Goal: Transaction & Acquisition: Purchase product/service

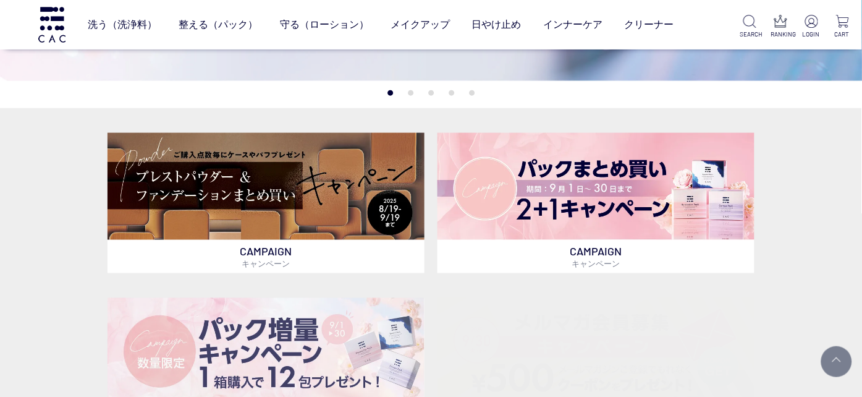
scroll to position [260, 0]
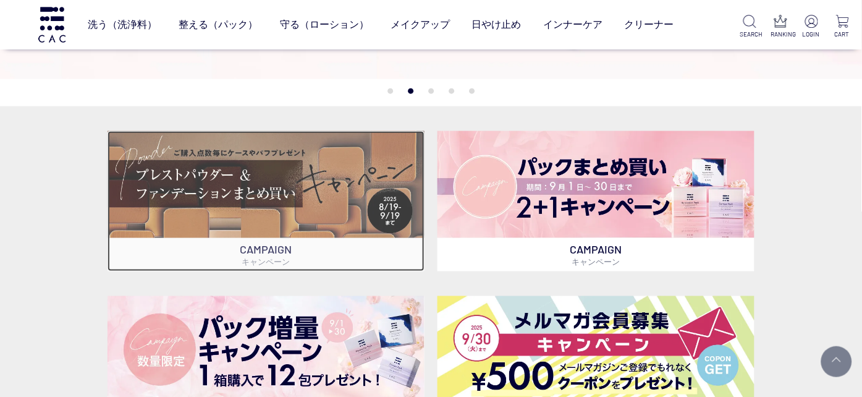
click at [320, 204] on img at bounding box center [266, 185] width 317 height 108
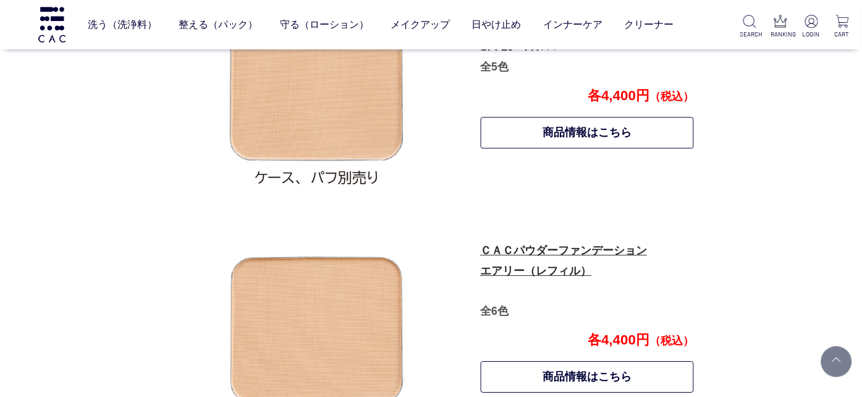
scroll to position [698, 0]
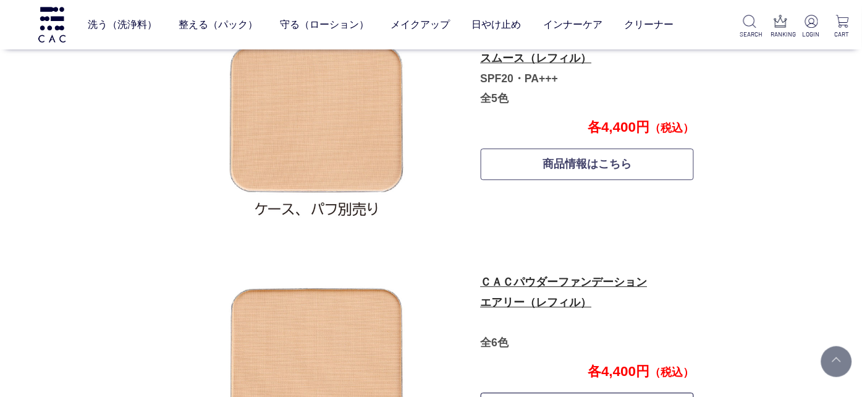
click at [585, 165] on link "商品情報はこちら" at bounding box center [588, 164] width 214 height 32
click at [532, 281] on link "ＣＡＣパウダーファンデーション エアリー（レフィル）" at bounding box center [564, 292] width 167 height 33
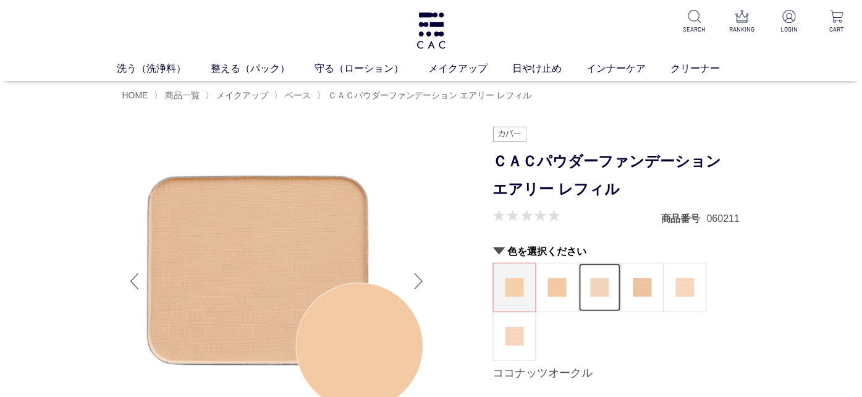
click at [603, 292] on img at bounding box center [600, 287] width 19 height 19
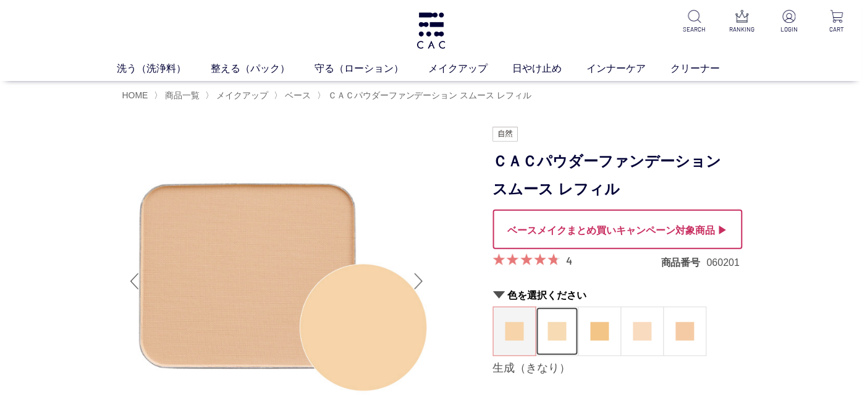
click at [551, 322] on img at bounding box center [557, 331] width 19 height 19
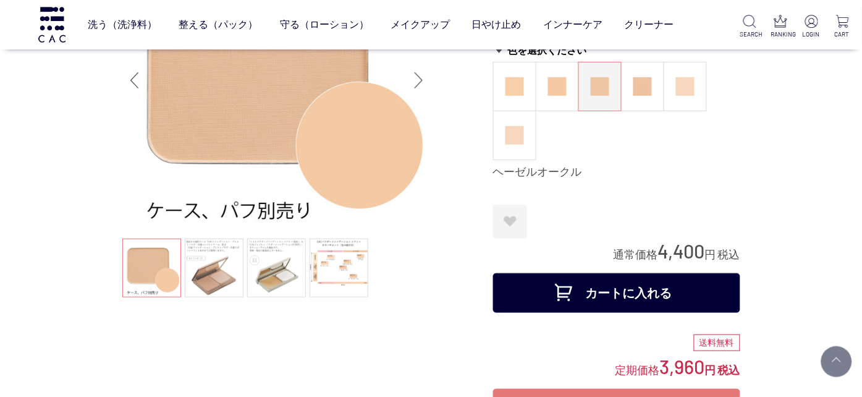
scroll to position [130, 0]
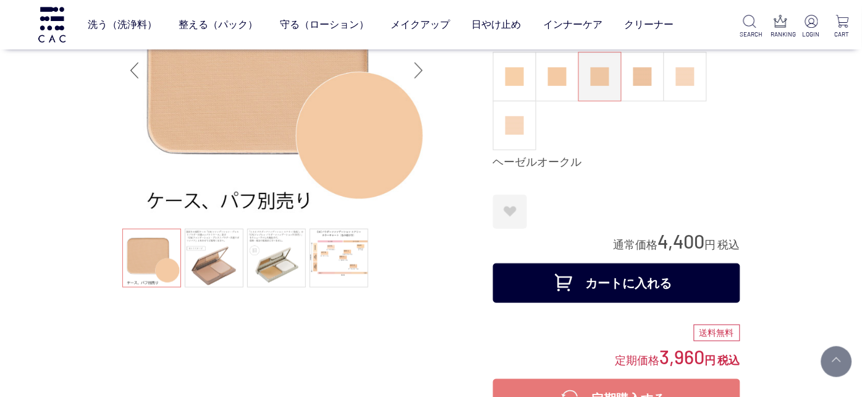
click at [600, 283] on button "カートに入れる" at bounding box center [616, 283] width 247 height 40
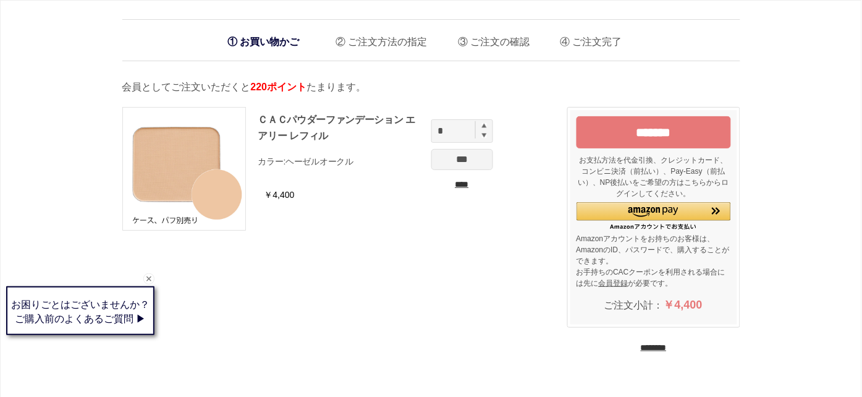
click at [652, 348] on input "********" at bounding box center [654, 348] width 26 height 12
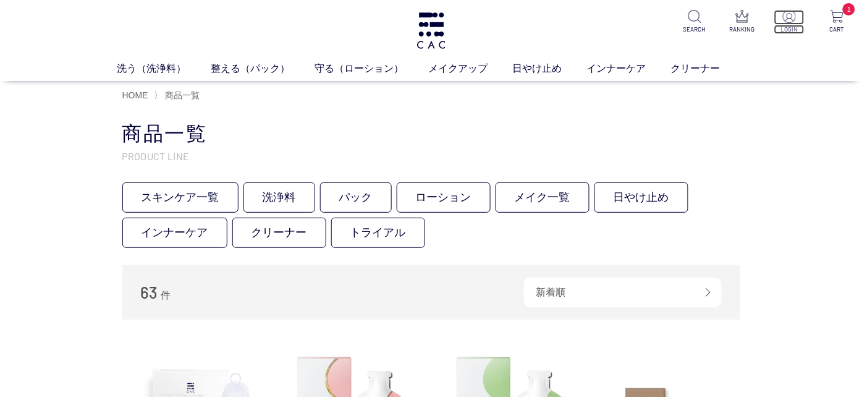
click at [786, 19] on img at bounding box center [789, 16] width 13 height 13
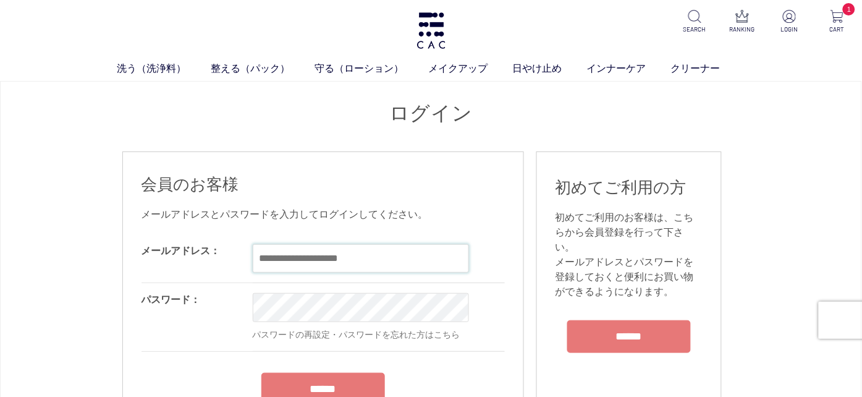
click at [323, 253] on input "email" at bounding box center [361, 258] width 216 height 28
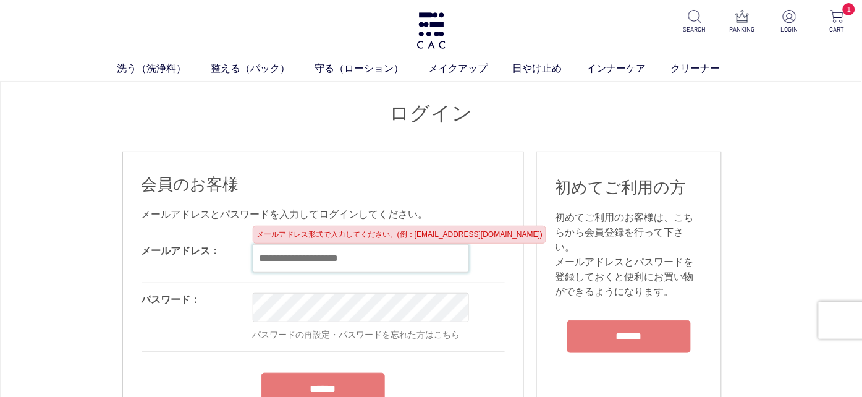
type input "**********"
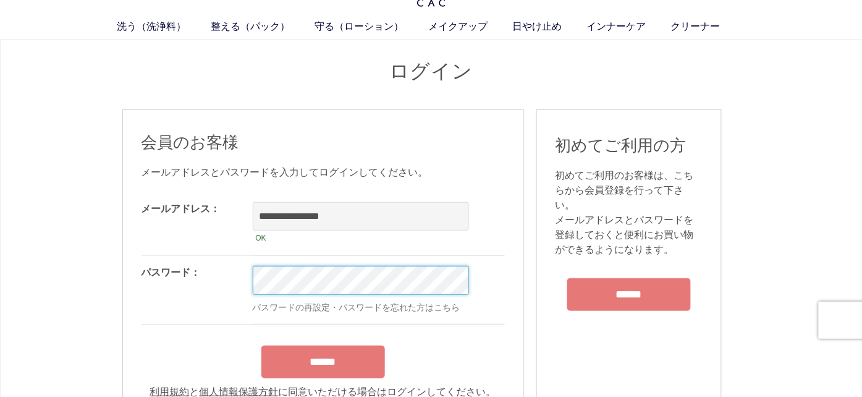
scroll to position [65, 0]
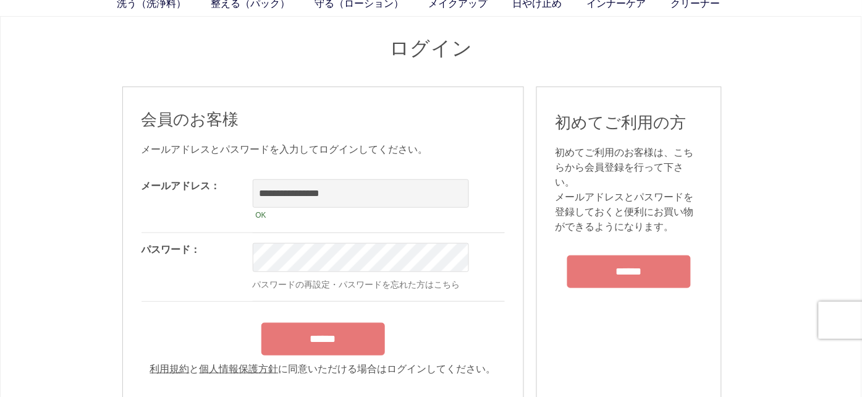
click at [359, 344] on input "******" at bounding box center [324, 339] width 124 height 33
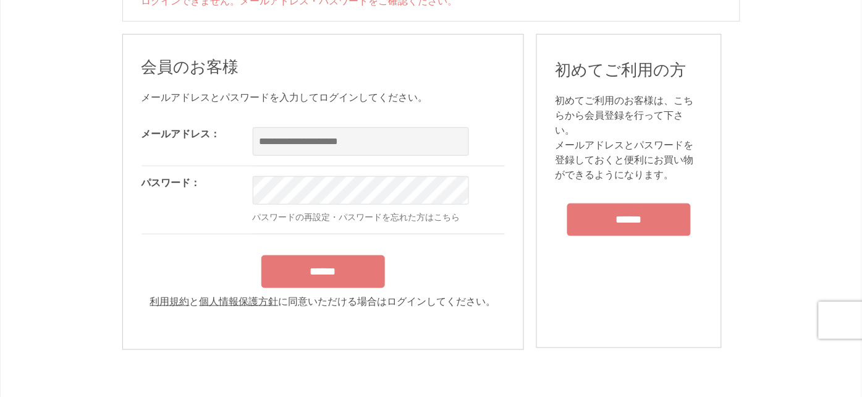
scroll to position [195, 0]
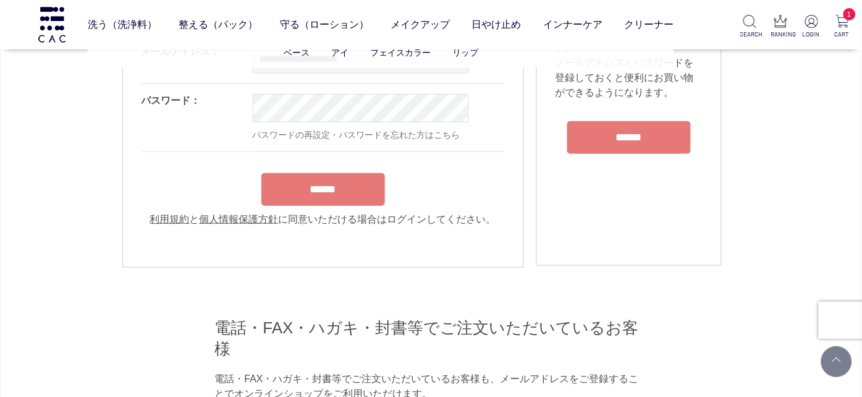
click at [374, 58] on li "フェイスカラー" at bounding box center [411, 52] width 82 height 13
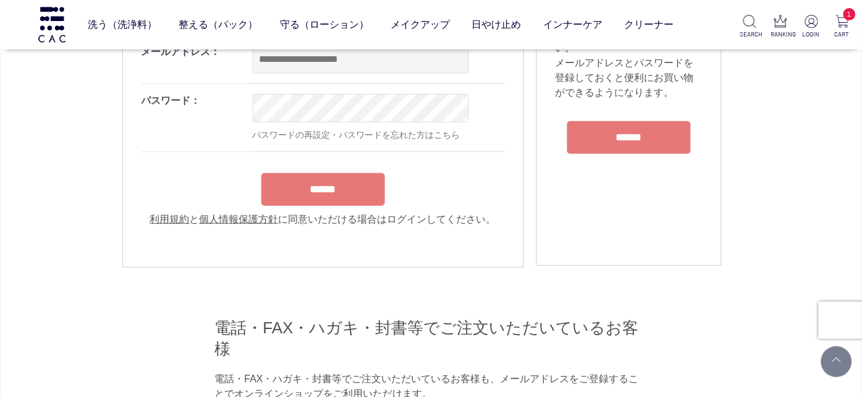
click at [375, 84] on div "OK パスワードの再設定・パスワードを忘れた方はこちら" at bounding box center [413, 117] width 321 height 67
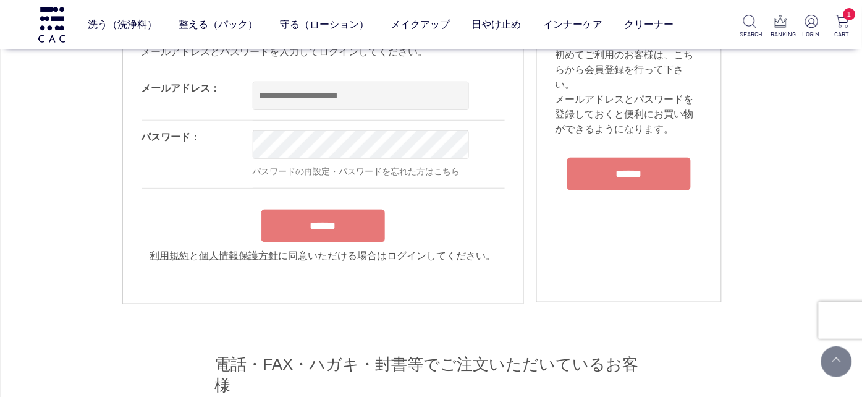
scroll to position [130, 0]
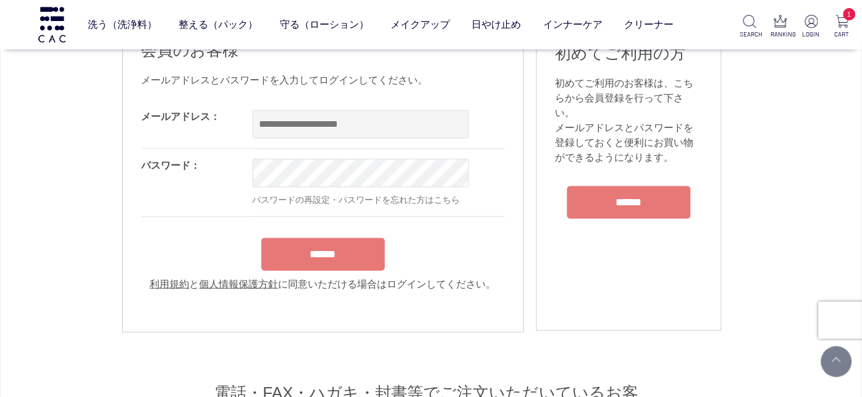
click at [376, 106] on div "OK" at bounding box center [413, 124] width 321 height 48
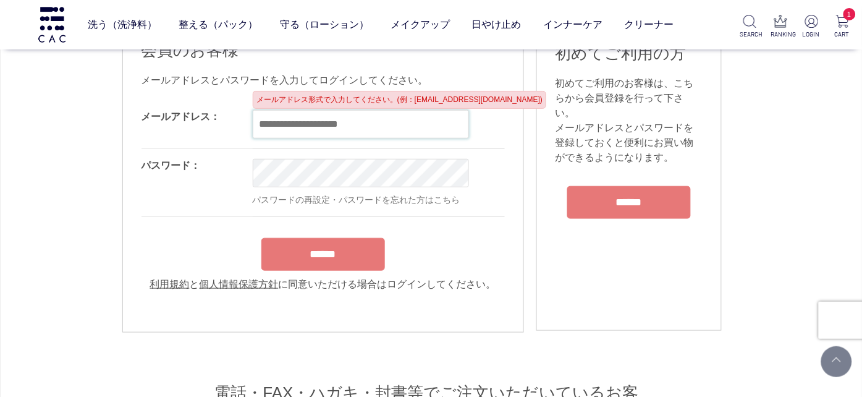
click at [376, 114] on input "email" at bounding box center [361, 124] width 216 height 28
type input "**********"
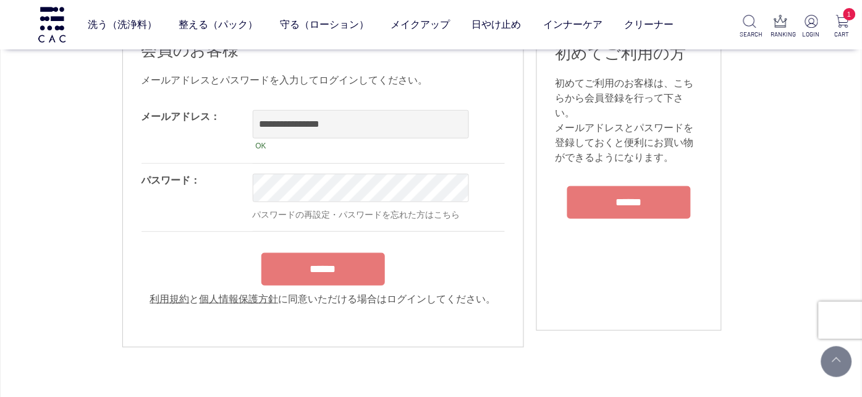
click at [294, 270] on div "******" at bounding box center [324, 266] width 364 height 39
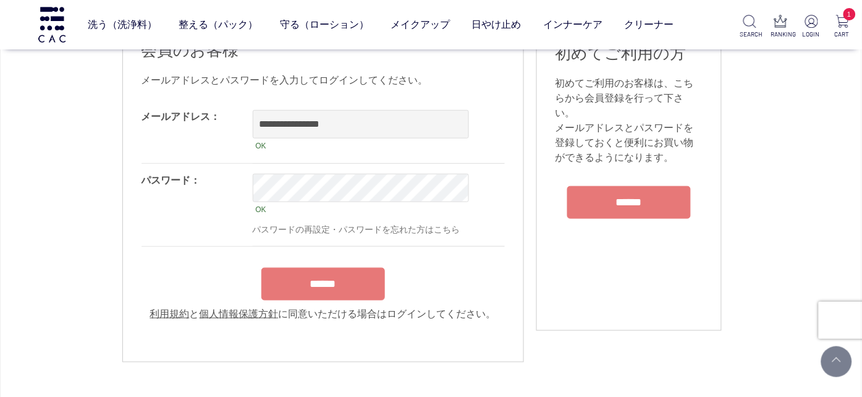
click at [350, 286] on input "******" at bounding box center [324, 284] width 124 height 33
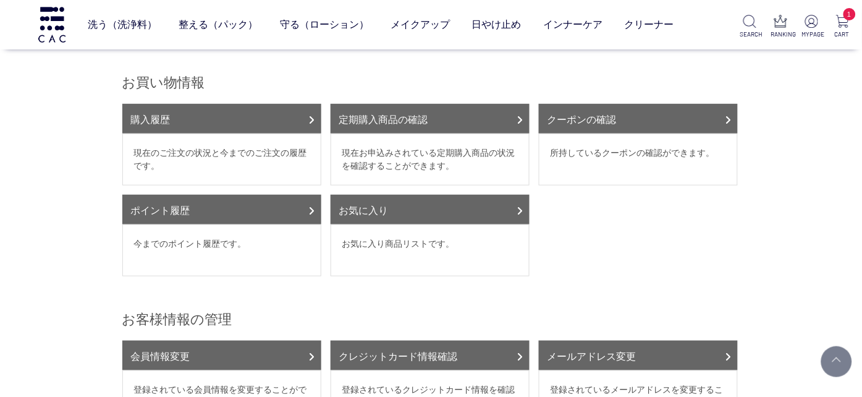
scroll to position [130, 0]
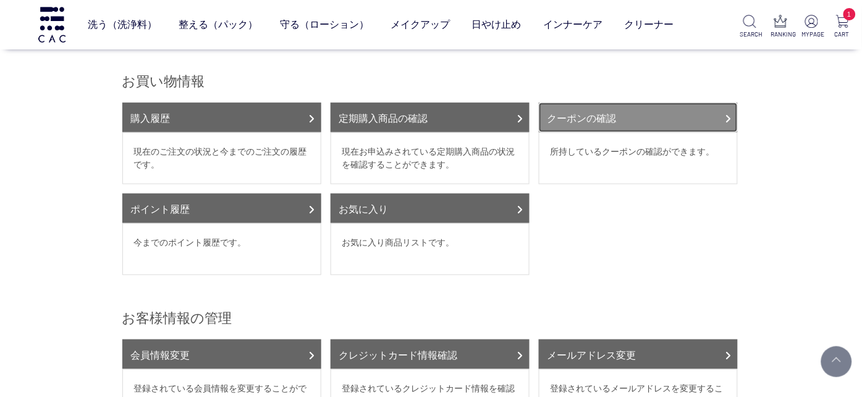
click at [613, 107] on link "クーポンの確認" at bounding box center [638, 118] width 199 height 30
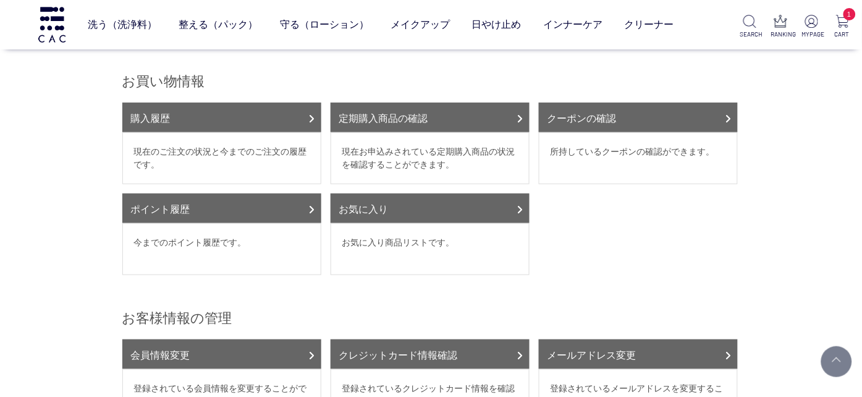
click at [425, 245] on dd "お気に入り商品リストです。" at bounding box center [430, 249] width 199 height 52
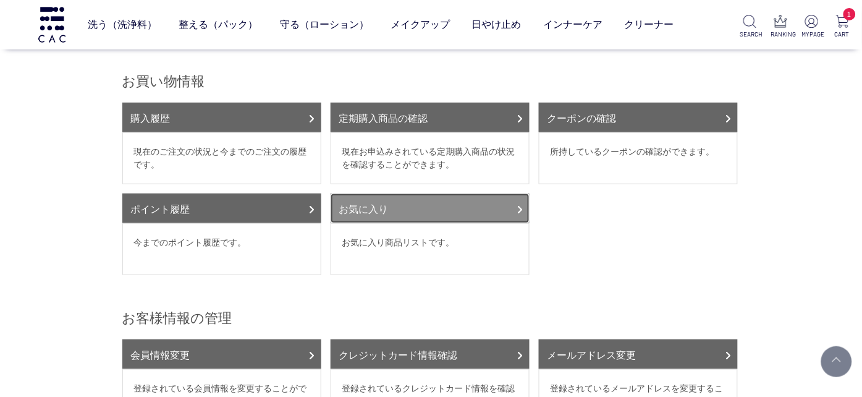
click at [440, 198] on link "お気に入り" at bounding box center [430, 209] width 199 height 30
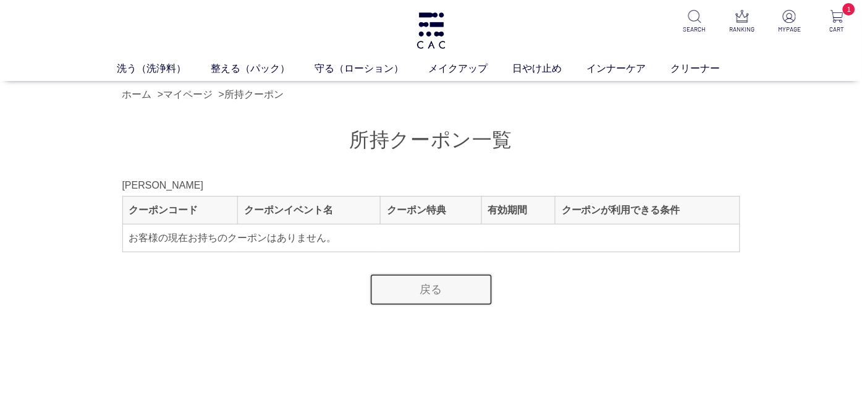
click at [429, 289] on link "戻る" at bounding box center [432, 289] width 124 height 33
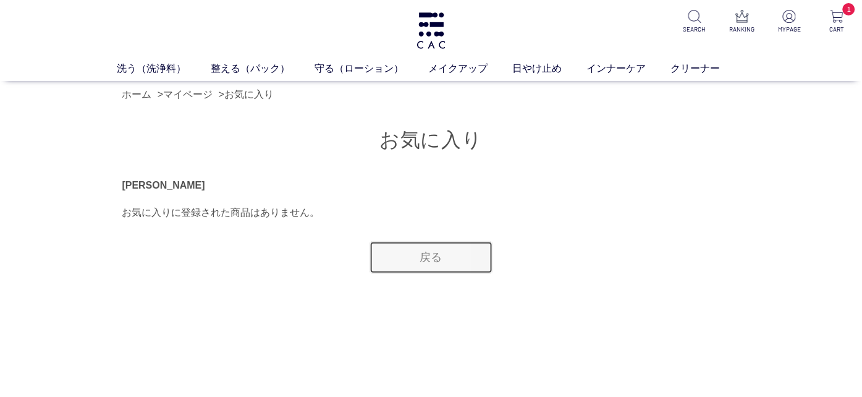
click at [436, 254] on link "戻る" at bounding box center [432, 257] width 124 height 33
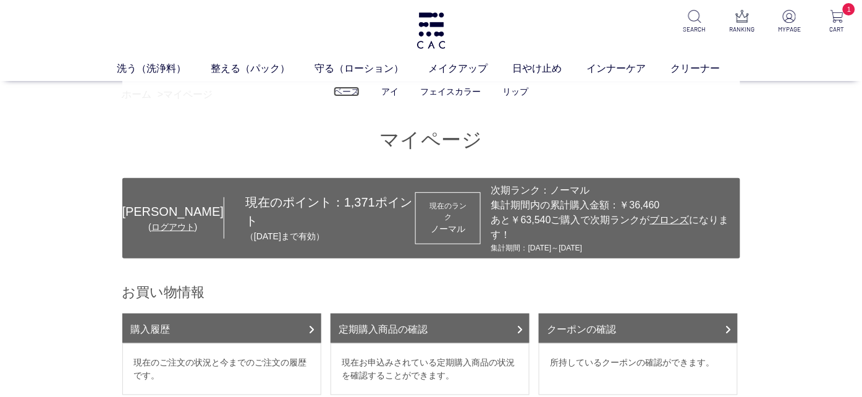
click at [351, 93] on link "ベース" at bounding box center [347, 92] width 26 height 10
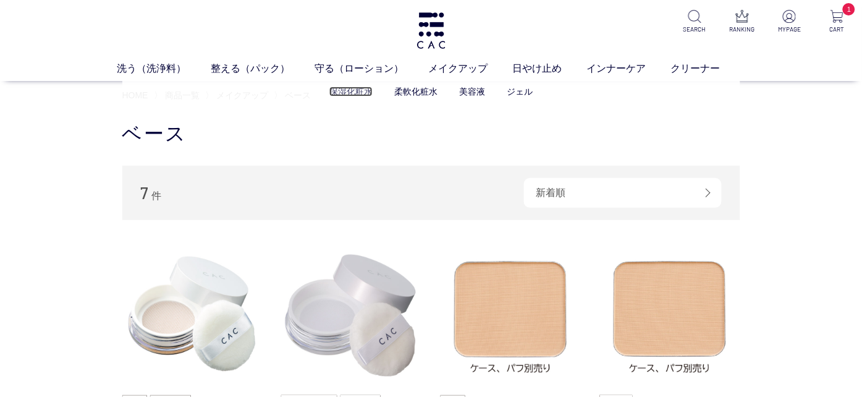
click at [343, 90] on link "保湿化粧水" at bounding box center [351, 92] width 43 height 10
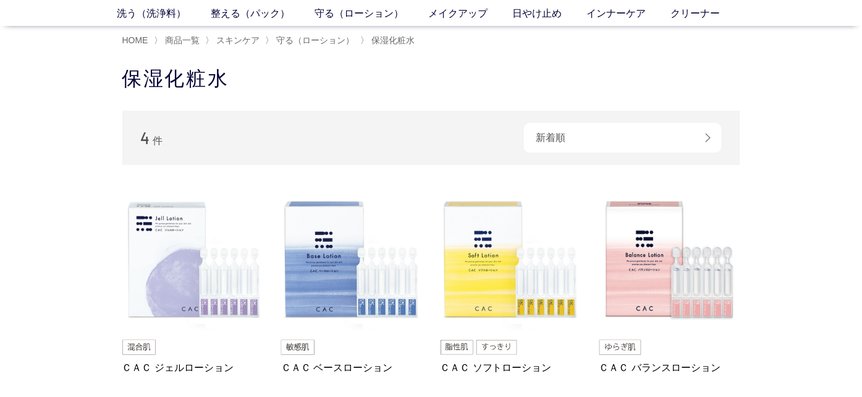
scroll to position [130, 0]
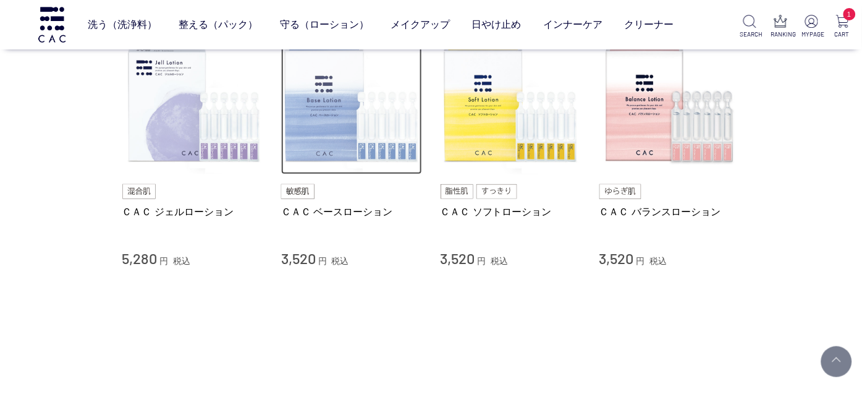
click at [336, 113] on img at bounding box center [351, 104] width 141 height 141
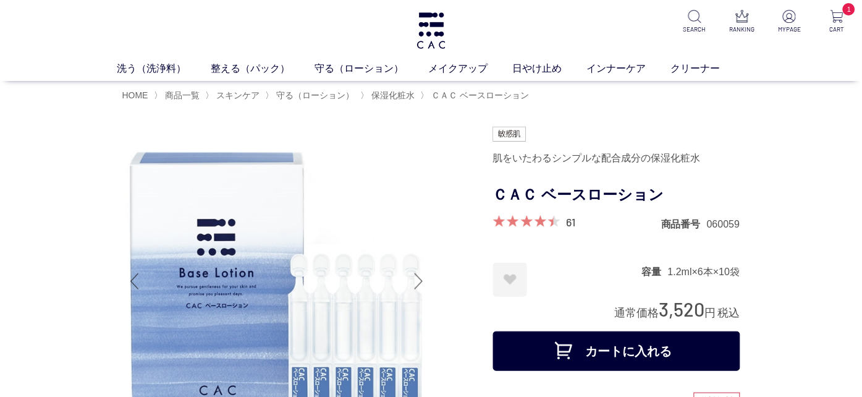
scroll to position [65, 0]
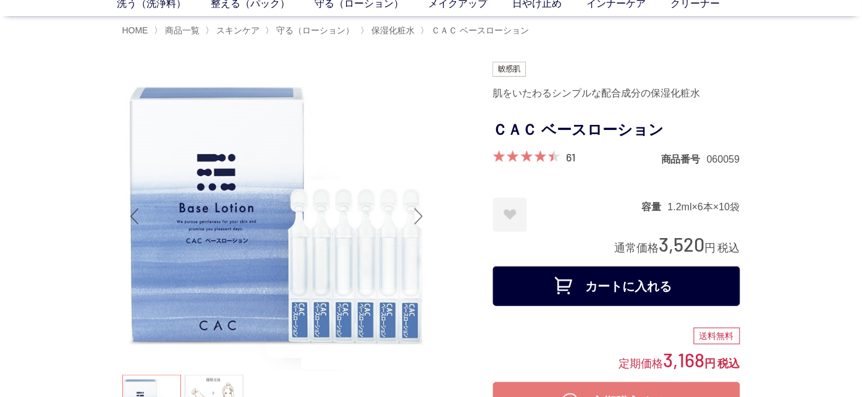
click at [584, 288] on button "カートに入れる" at bounding box center [616, 286] width 247 height 40
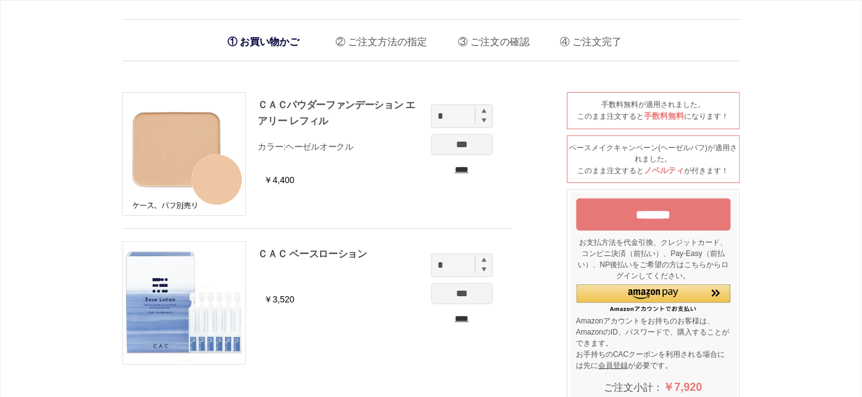
click at [485, 110] on img at bounding box center [484, 110] width 5 height 5
type input "*"
click at [484, 261] on img at bounding box center [484, 259] width 5 height 5
type input "*"
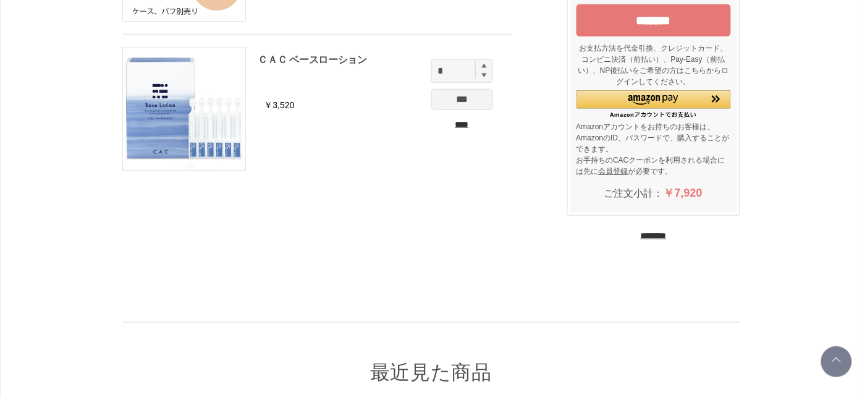
scroll to position [195, 0]
click at [666, 236] on input "********" at bounding box center [654, 235] width 26 height 12
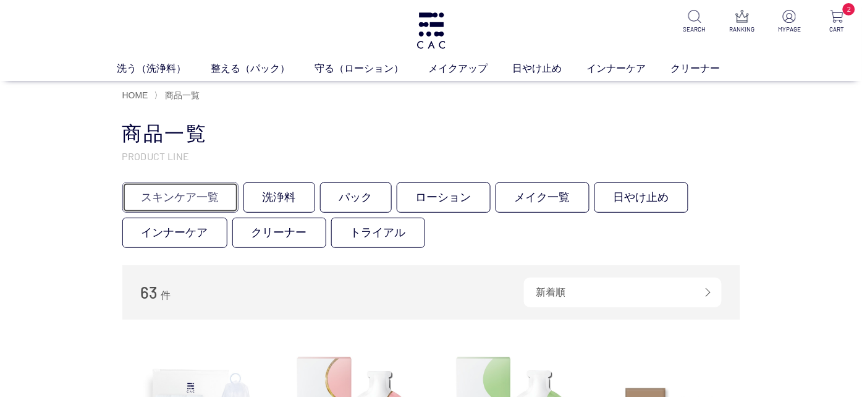
click at [178, 198] on link "スキンケア一覧" at bounding box center [180, 197] width 116 height 30
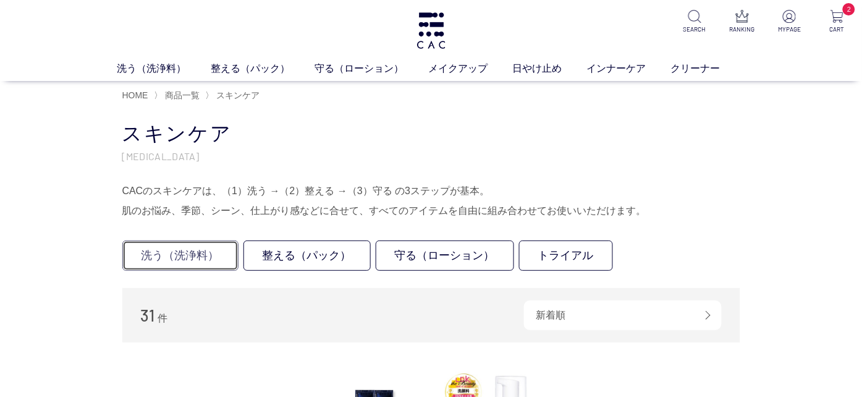
click at [177, 253] on link "洗う（洗浄料）" at bounding box center [180, 256] width 116 height 30
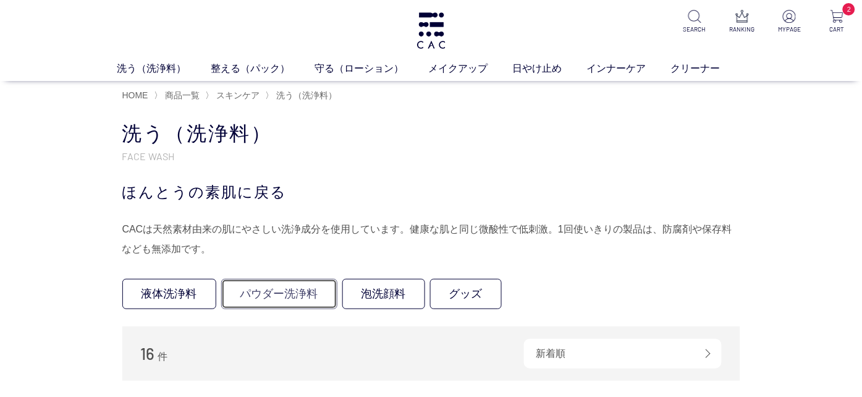
click at [257, 299] on link "パウダー洗浄料" at bounding box center [279, 294] width 116 height 30
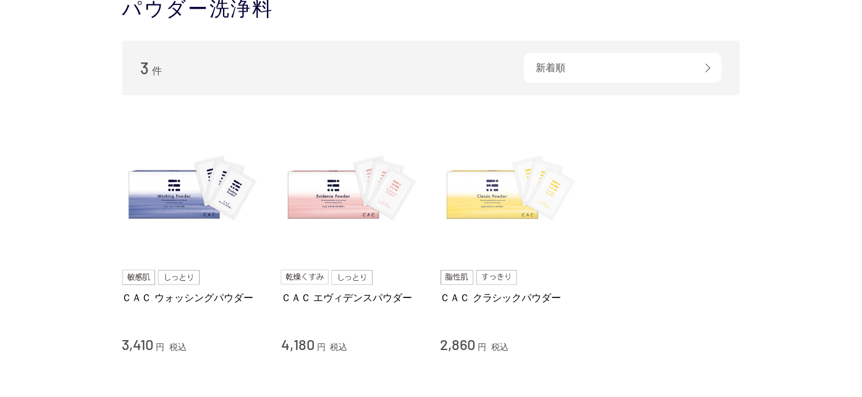
scroll to position [130, 0]
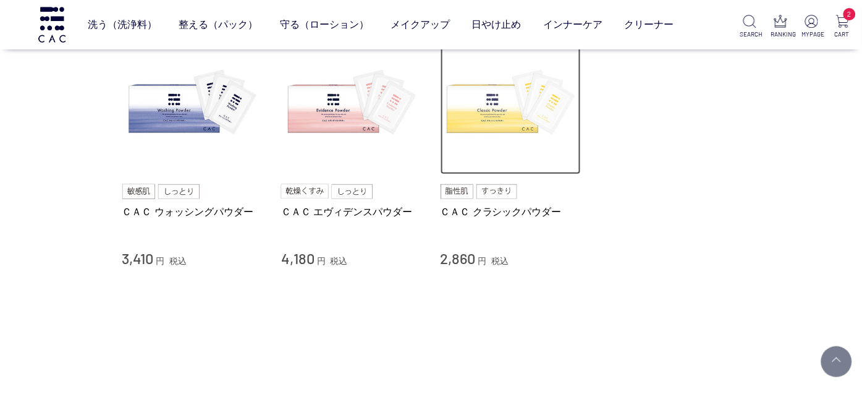
click at [500, 110] on img at bounding box center [511, 104] width 141 height 141
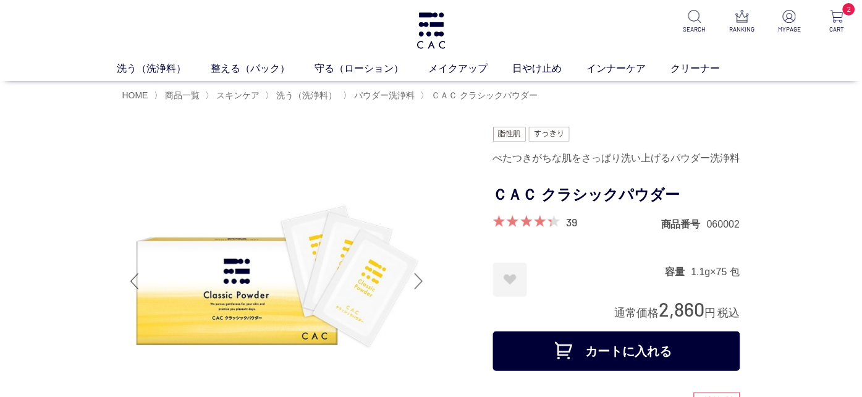
click at [611, 359] on button "カートに入れる" at bounding box center [616, 351] width 247 height 40
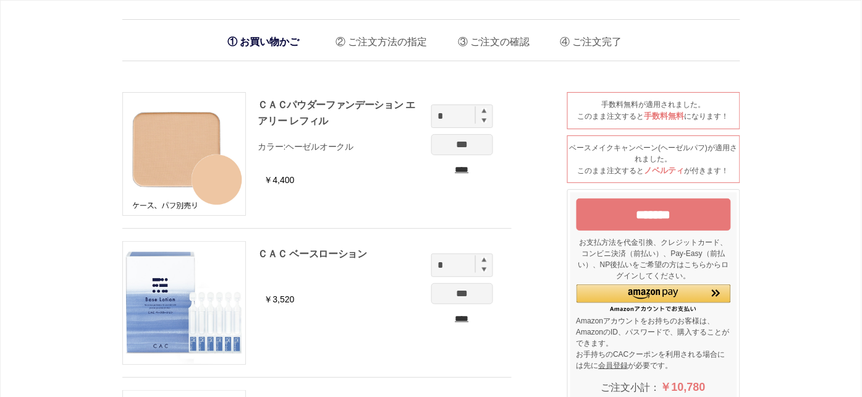
click at [483, 111] on img at bounding box center [484, 110] width 5 height 5
type input "*"
click at [473, 145] on input "***" at bounding box center [463, 144] width 62 height 21
click at [484, 257] on img at bounding box center [484, 259] width 5 height 5
type input "*"
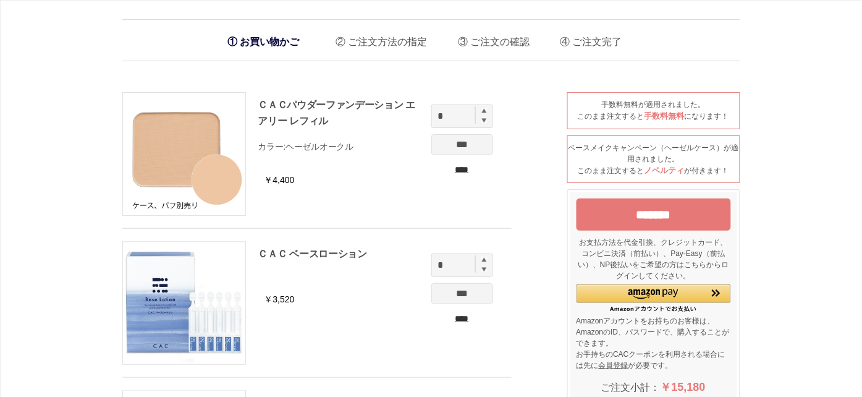
click at [470, 294] on input "***" at bounding box center [463, 293] width 62 height 21
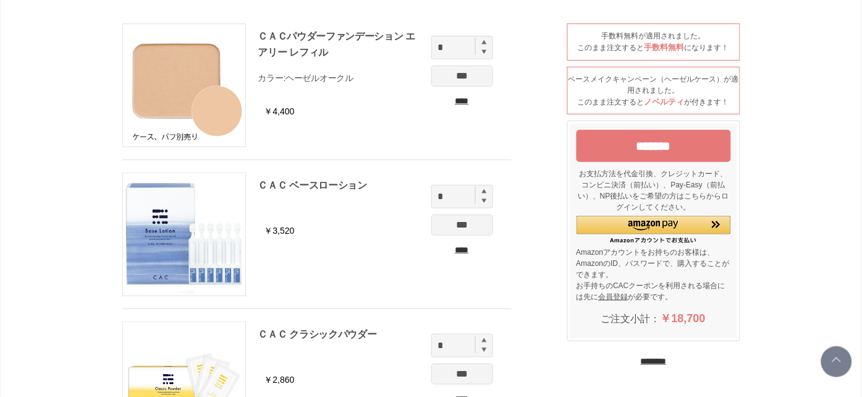
scroll to position [195, 0]
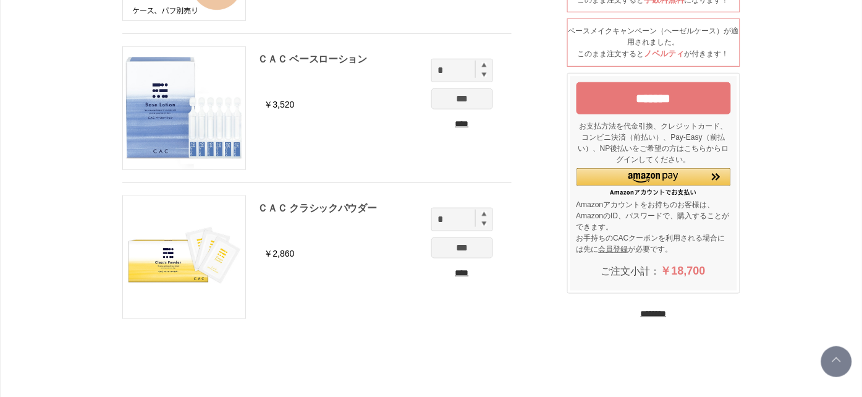
click at [641, 313] on input "********" at bounding box center [654, 314] width 26 height 12
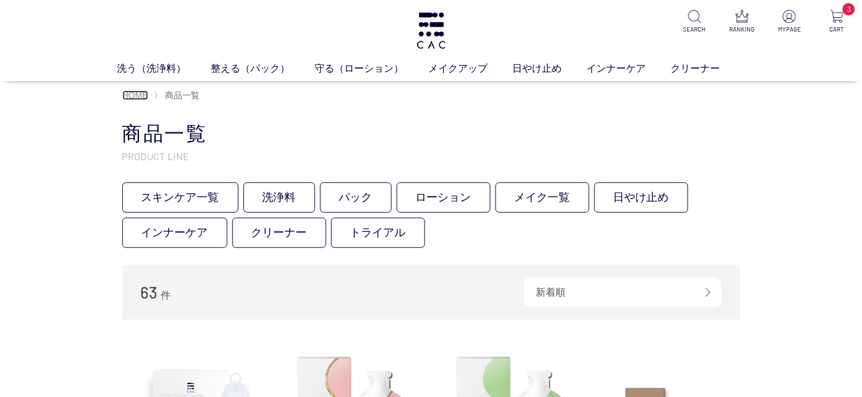
click at [130, 93] on span "HOME" at bounding box center [135, 95] width 26 height 10
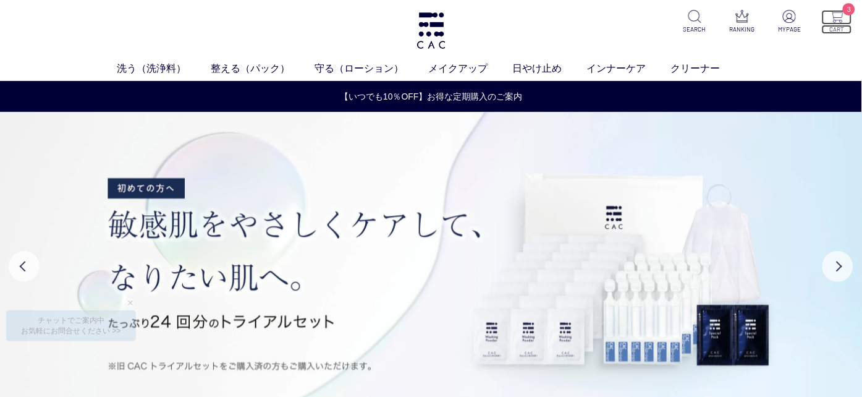
click at [835, 18] on img at bounding box center [837, 16] width 13 height 13
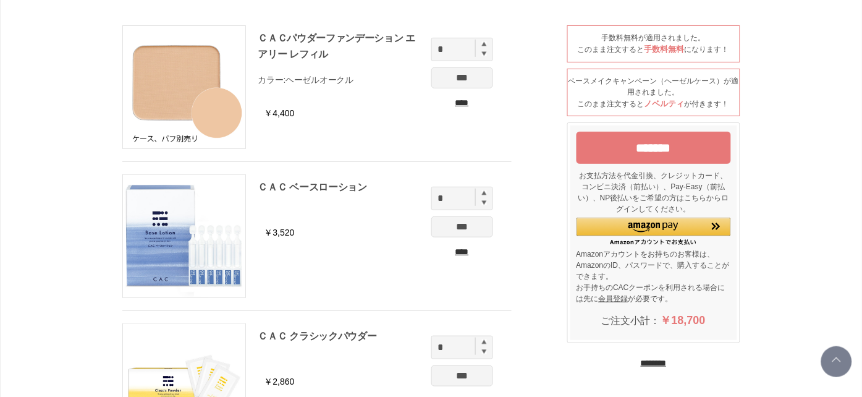
scroll to position [65, 0]
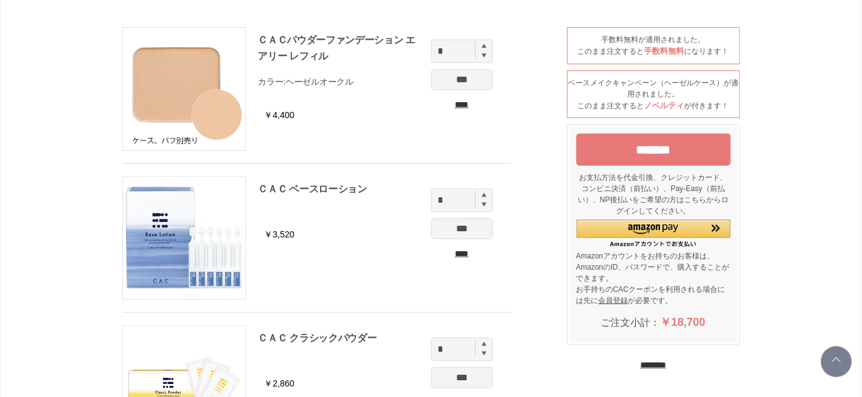
click at [699, 147] on input "*******" at bounding box center [654, 150] width 155 height 32
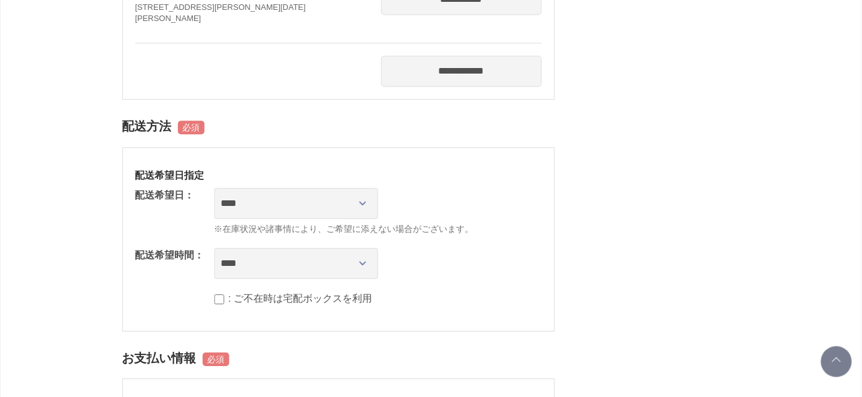
scroll to position [781, 0]
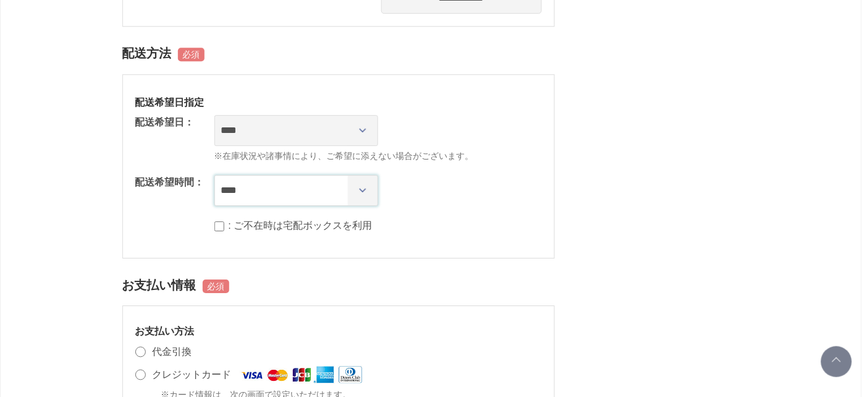
click at [297, 195] on select "**** *** ****** ****** ****** ******" at bounding box center [297, 190] width 164 height 31
select select "**"
click at [215, 176] on select "**** *** ****** ****** ****** ******" at bounding box center [297, 190] width 164 height 31
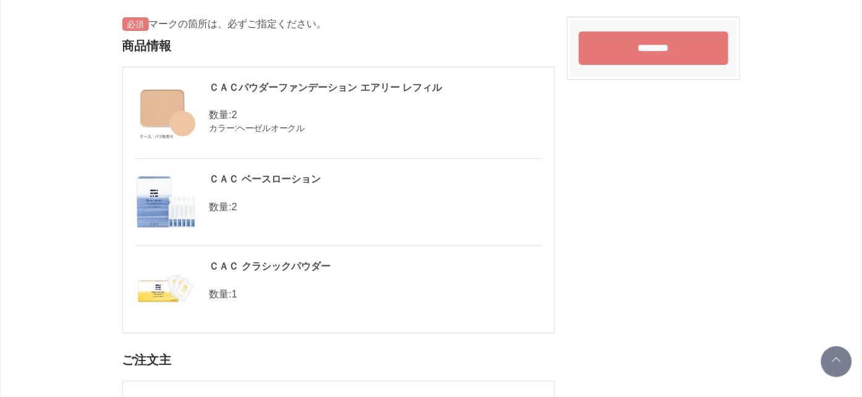
scroll to position [0, 0]
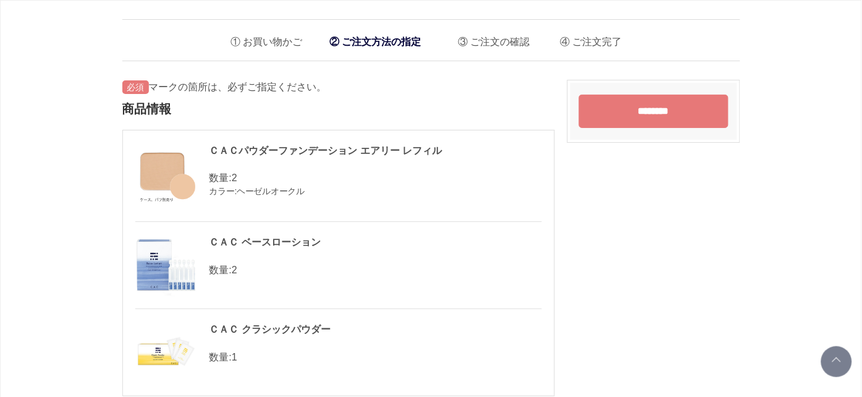
click at [656, 113] on input "********" at bounding box center [654, 111] width 150 height 33
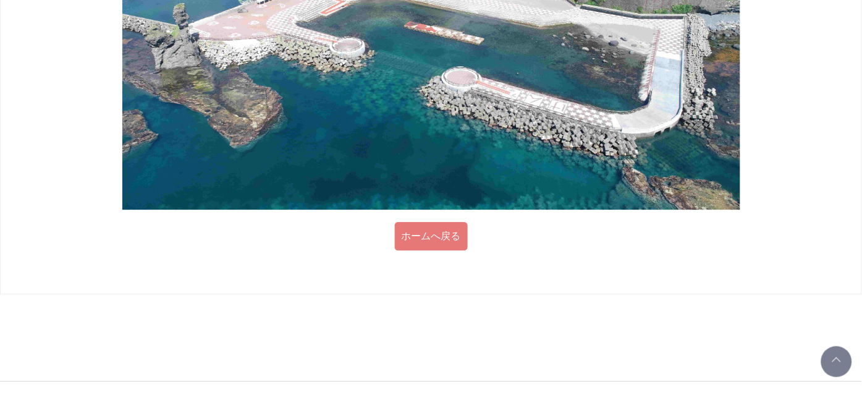
scroll to position [743, 0]
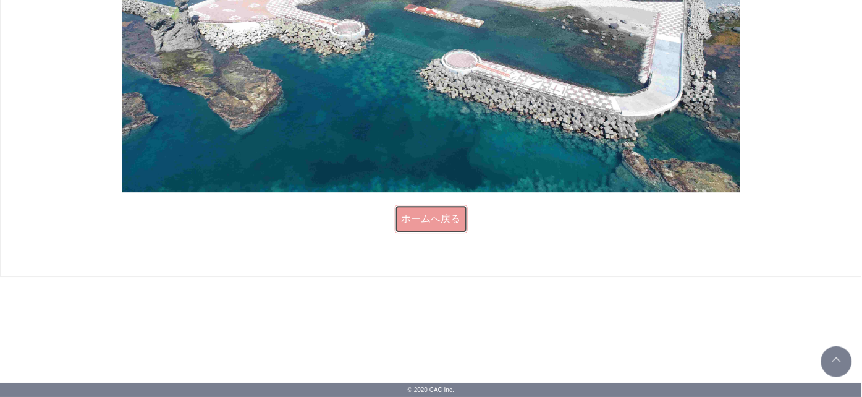
click at [437, 223] on link "ホームへ戻る" at bounding box center [431, 219] width 73 height 28
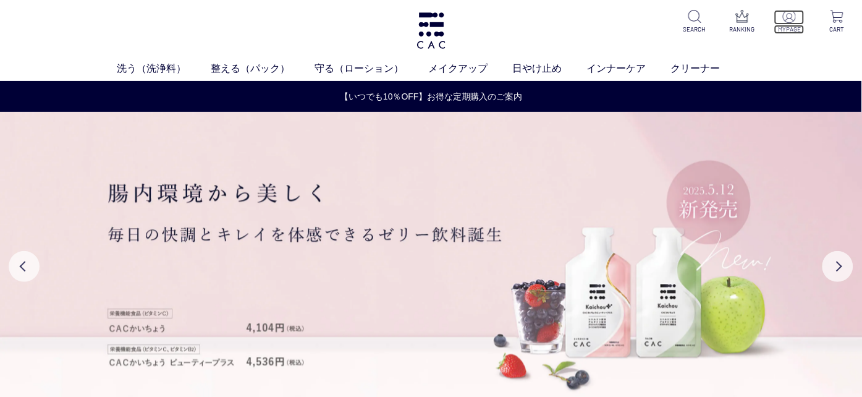
click at [793, 19] on img at bounding box center [789, 16] width 13 height 13
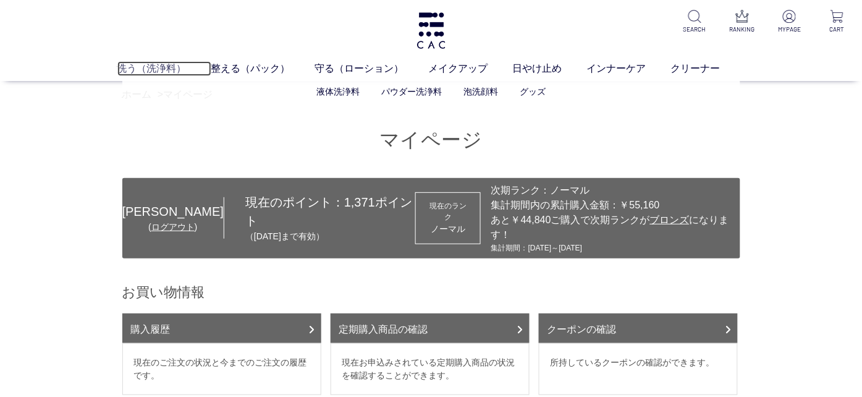
click at [169, 68] on link "洗う（洗浄料）" at bounding box center [164, 68] width 94 height 15
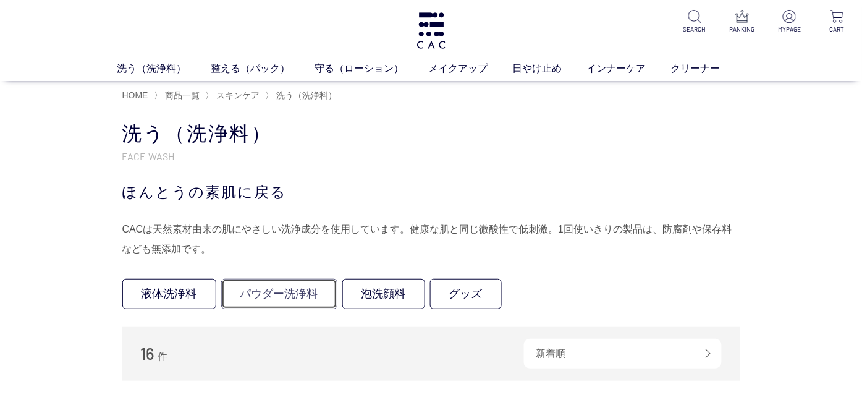
click at [273, 293] on link "パウダー洗浄料" at bounding box center [279, 294] width 116 height 30
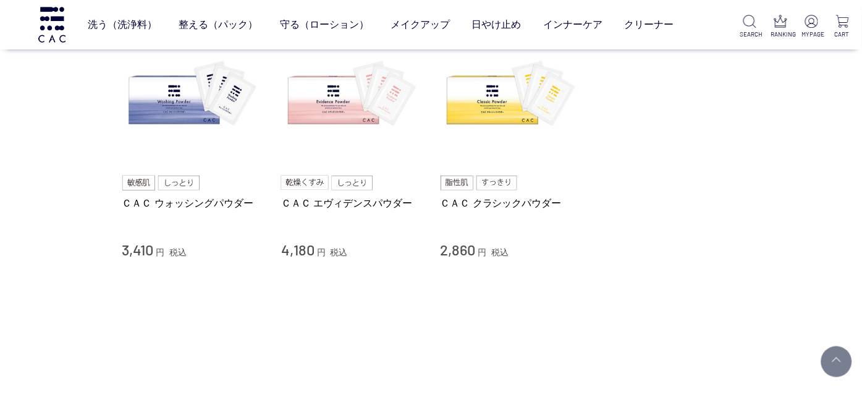
scroll to position [65, 0]
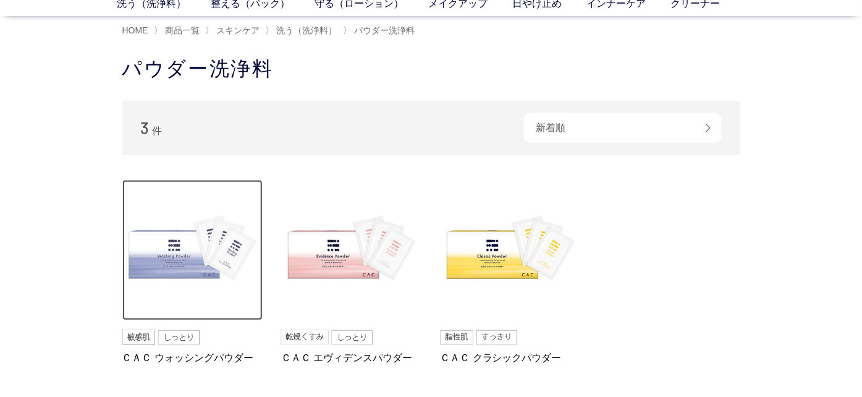
click at [168, 253] on img at bounding box center [192, 250] width 141 height 141
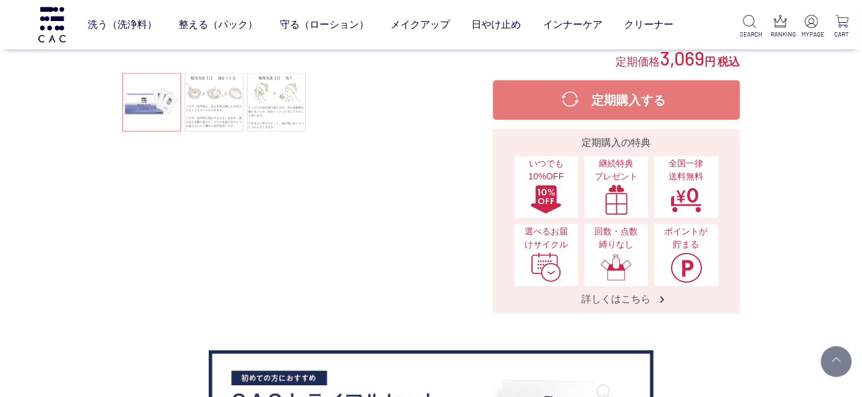
scroll to position [65, 0]
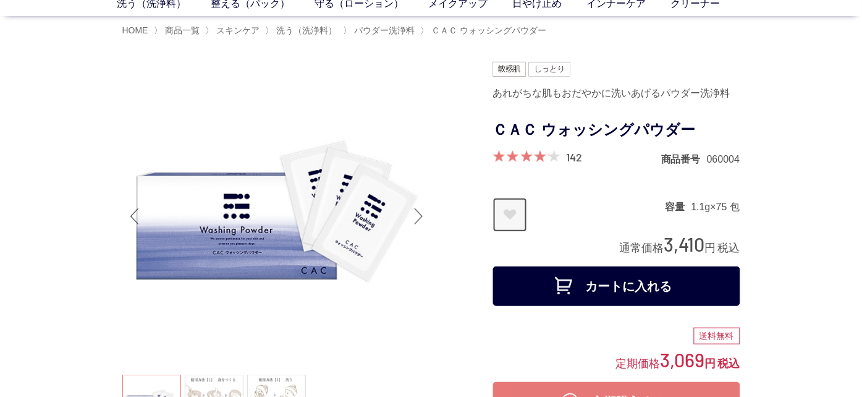
click at [509, 221] on link "お気に入りに登録する" at bounding box center [510, 215] width 34 height 34
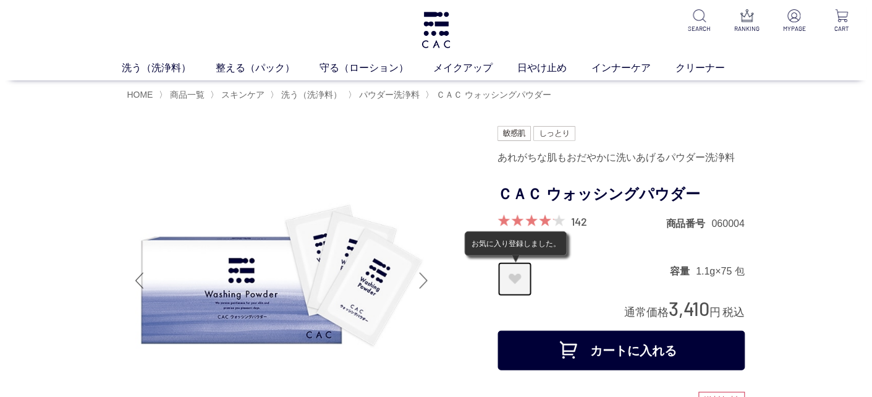
scroll to position [0, 0]
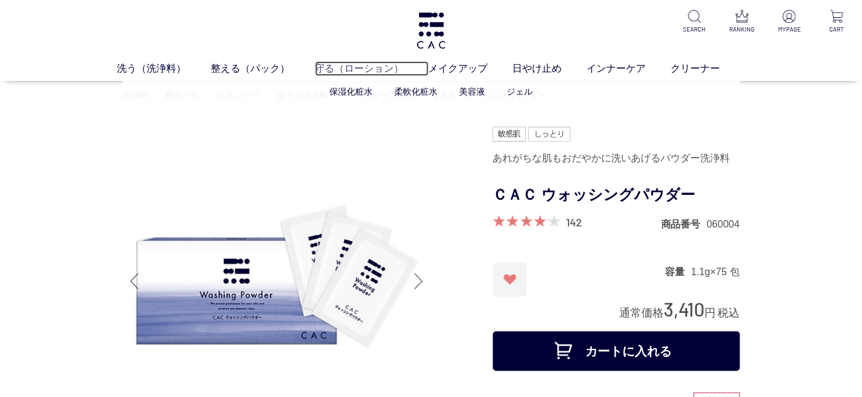
click at [330, 68] on link "守る（ローション）" at bounding box center [372, 68] width 114 height 15
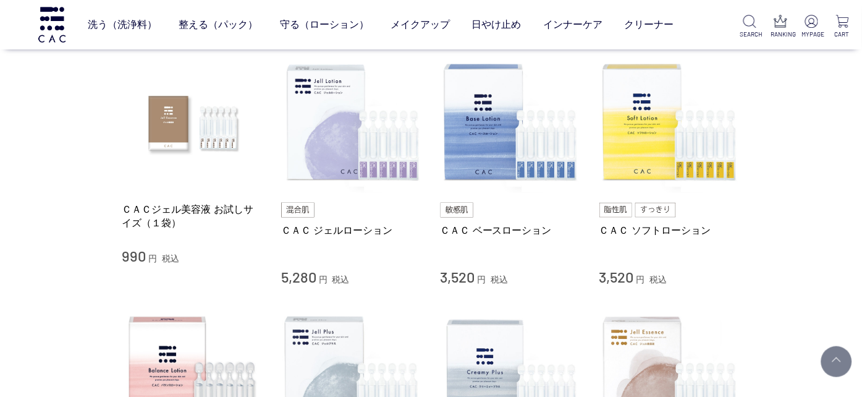
scroll to position [260, 0]
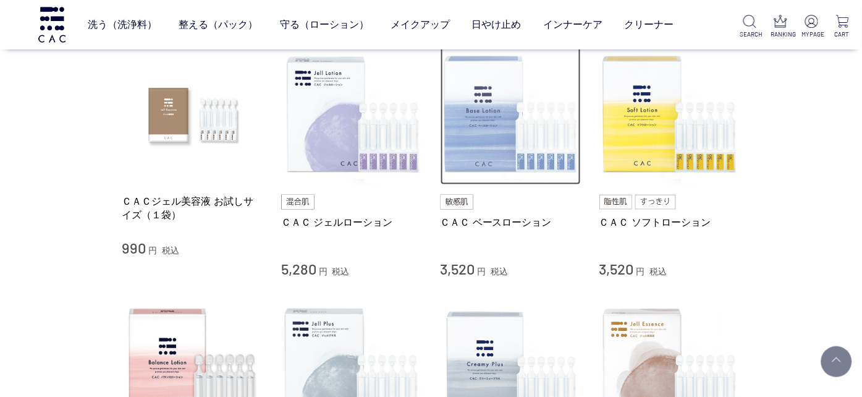
click at [479, 121] on img at bounding box center [511, 115] width 141 height 141
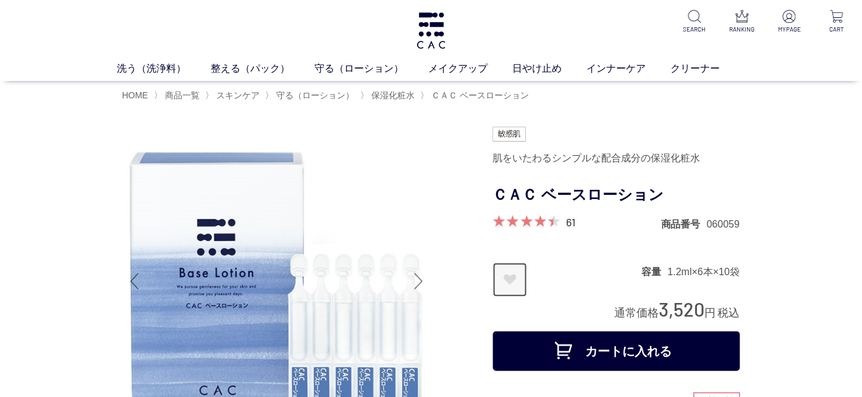
click at [508, 284] on link "お気に入りに登録する" at bounding box center [510, 280] width 34 height 34
click at [351, 92] on link "ベース" at bounding box center [347, 92] width 26 height 10
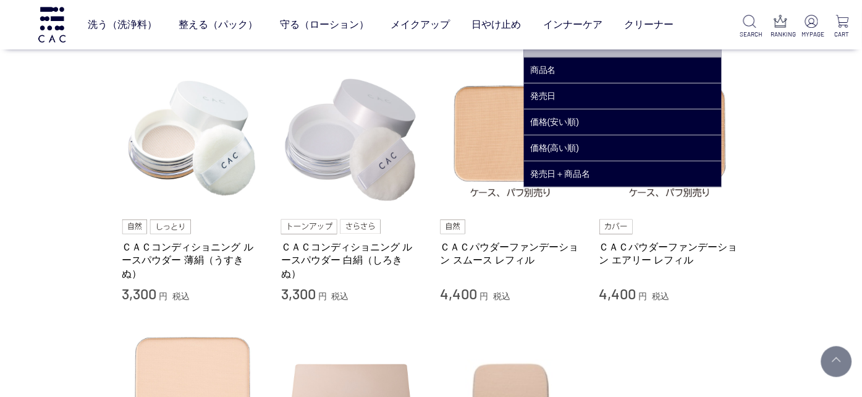
scroll to position [130, 0]
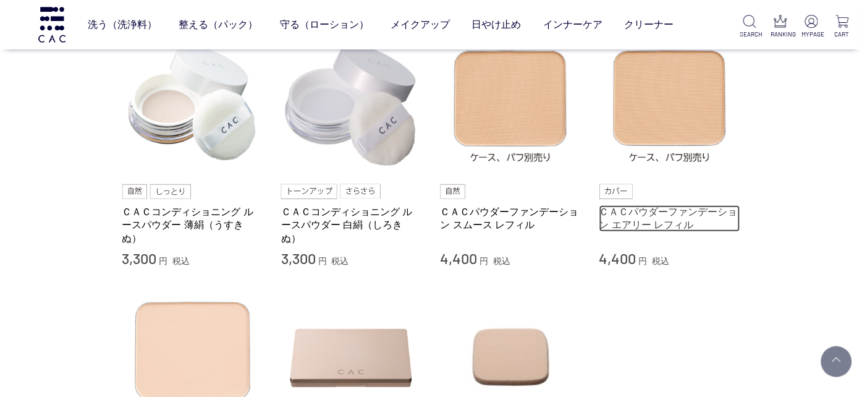
click at [676, 223] on link "ＣＡＣパウダーファンデーション エアリー レフィル" at bounding box center [670, 218] width 141 height 27
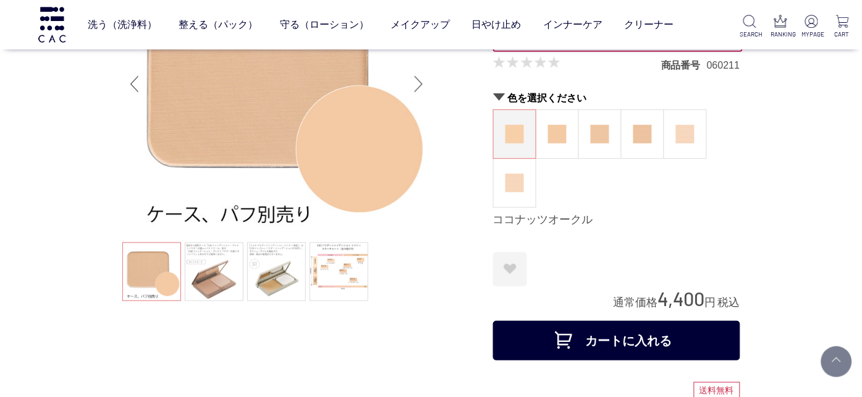
scroll to position [130, 0]
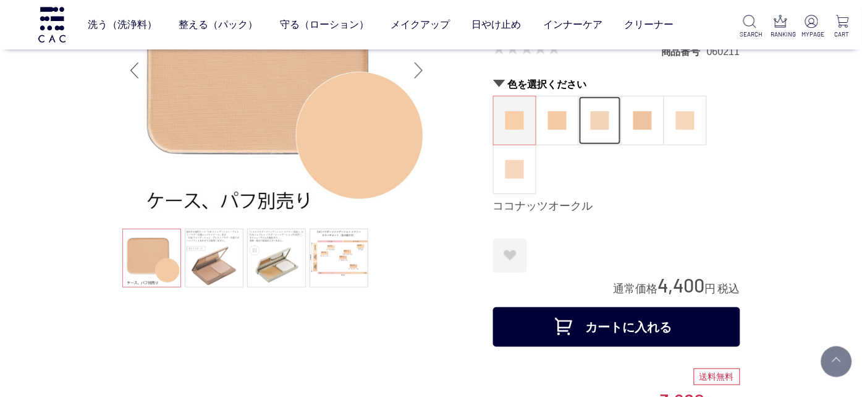
click at [592, 117] on img at bounding box center [600, 120] width 19 height 19
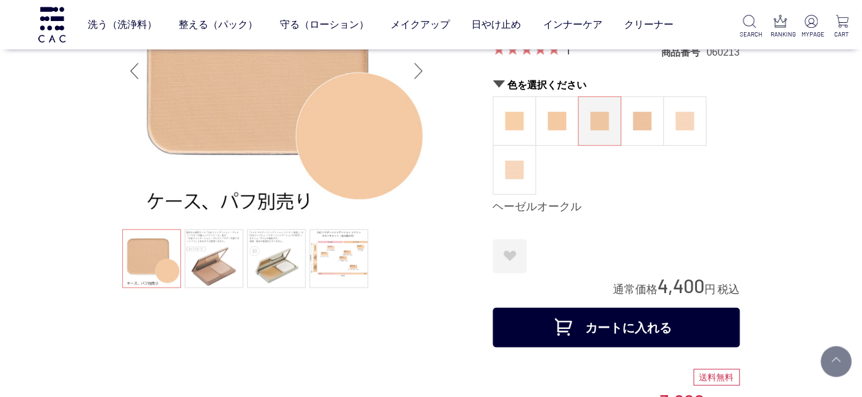
scroll to position [130, 0]
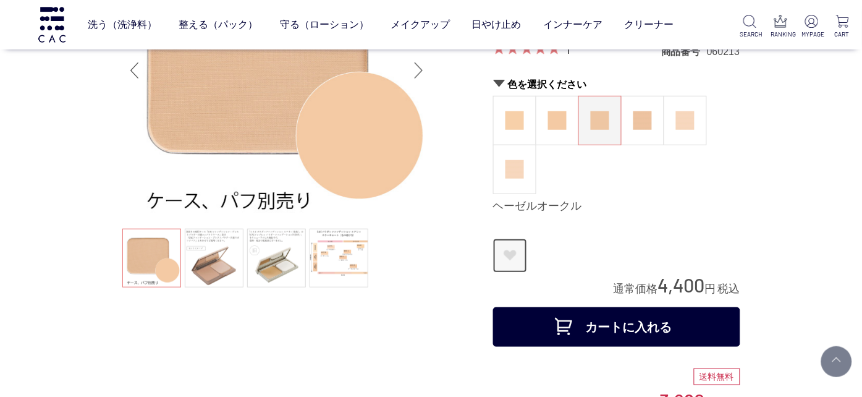
click at [501, 249] on link "お気に入りに登録する" at bounding box center [510, 256] width 34 height 34
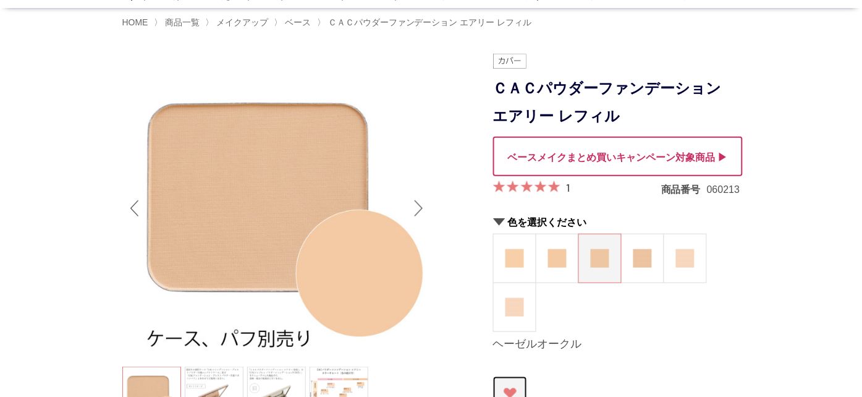
scroll to position [0, 0]
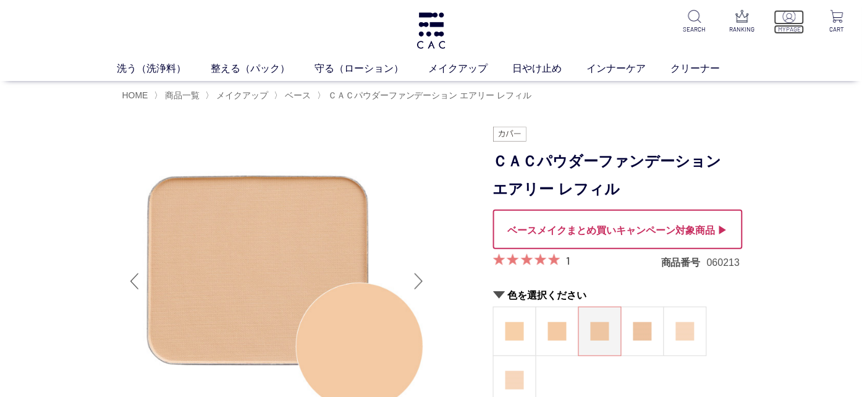
click at [796, 20] on img at bounding box center [789, 16] width 13 height 13
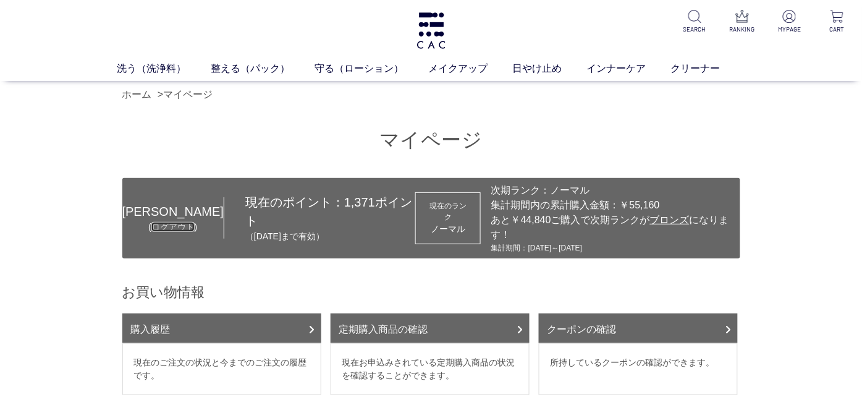
click at [151, 222] on link "ログアウト" at bounding box center [172, 227] width 43 height 10
